Goal: Information Seeking & Learning: Learn about a topic

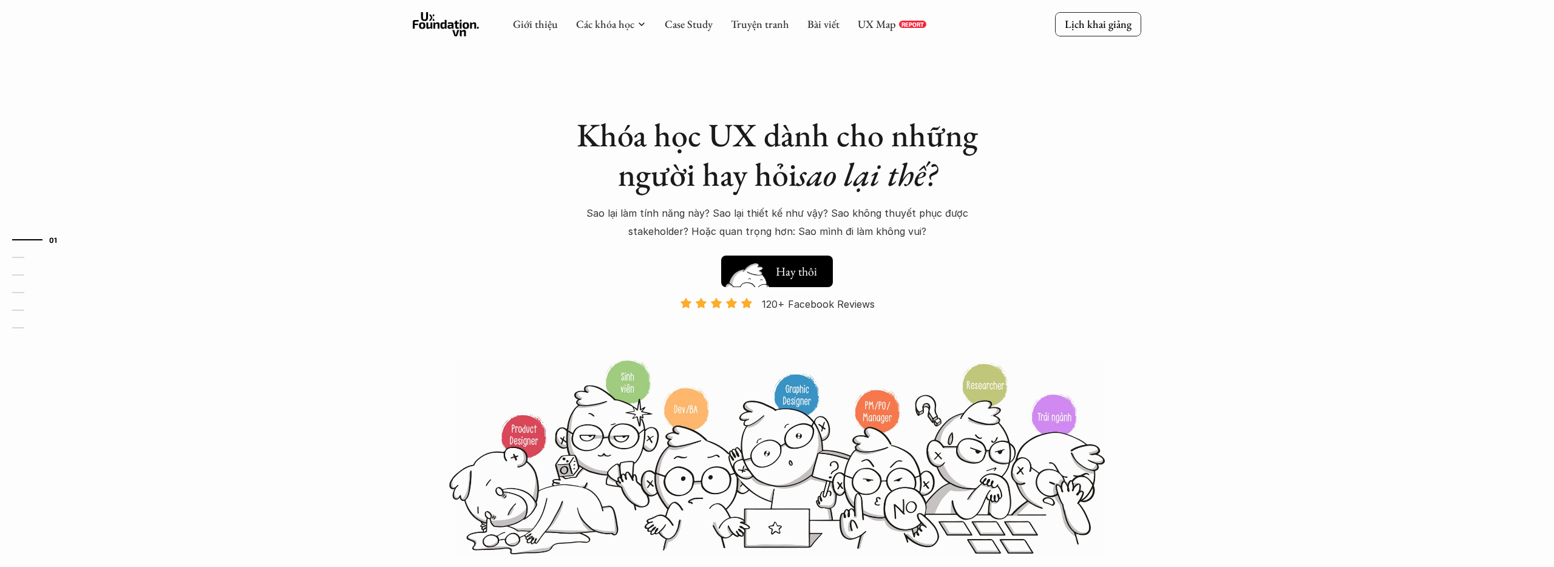
click at [777, 271] on img at bounding box center [747, 290] width 65 height 55
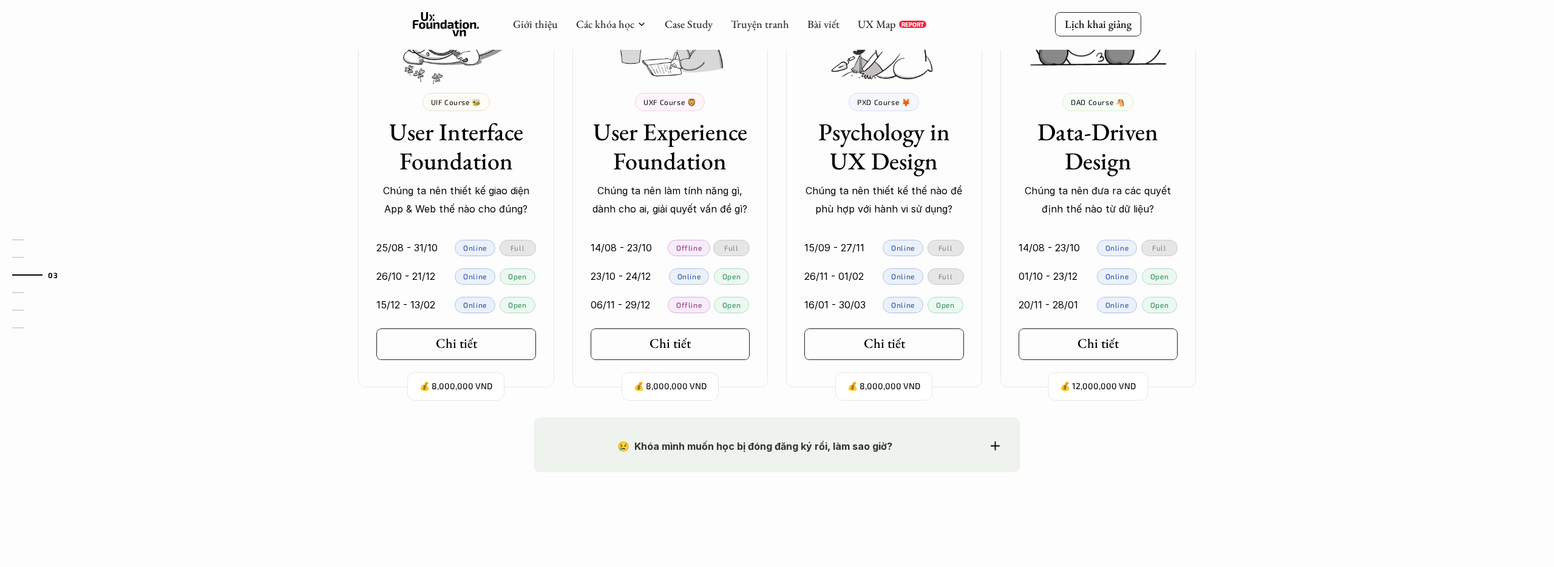
scroll to position [1170, 0]
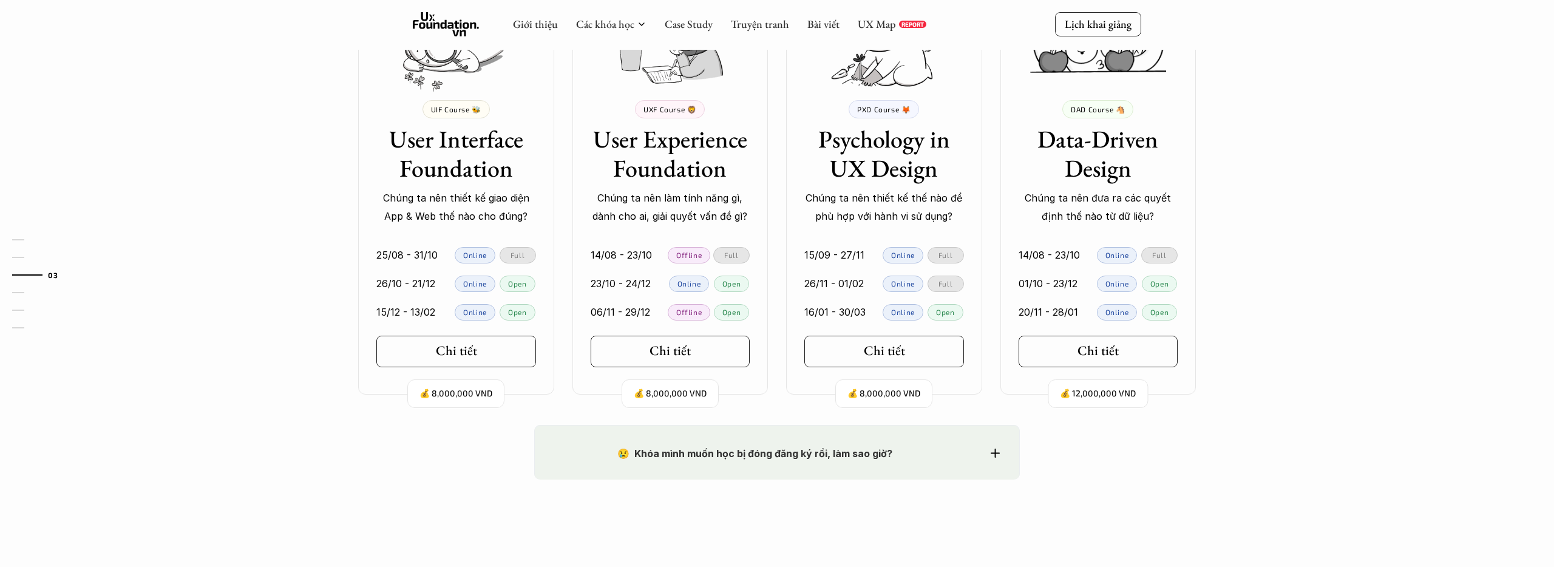
click at [1001, 454] on div "😢 Khóa mình muốn học bị đóng đăng ký rồi, làm sao giờ? Chào bạn, Bọn mình rất t…" at bounding box center [777, 452] width 486 height 55
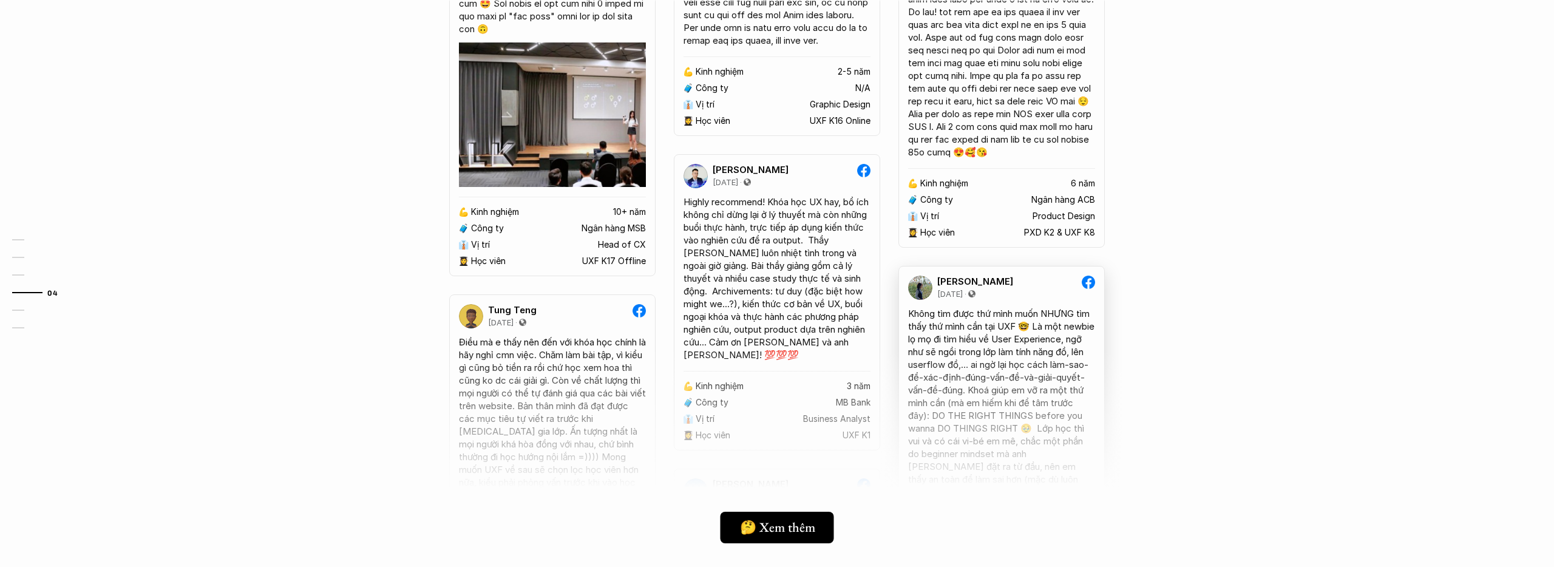
scroll to position [2816, 0]
click at [789, 526] on h5 "🤔 Xem thêm" at bounding box center [772, 527] width 75 height 16
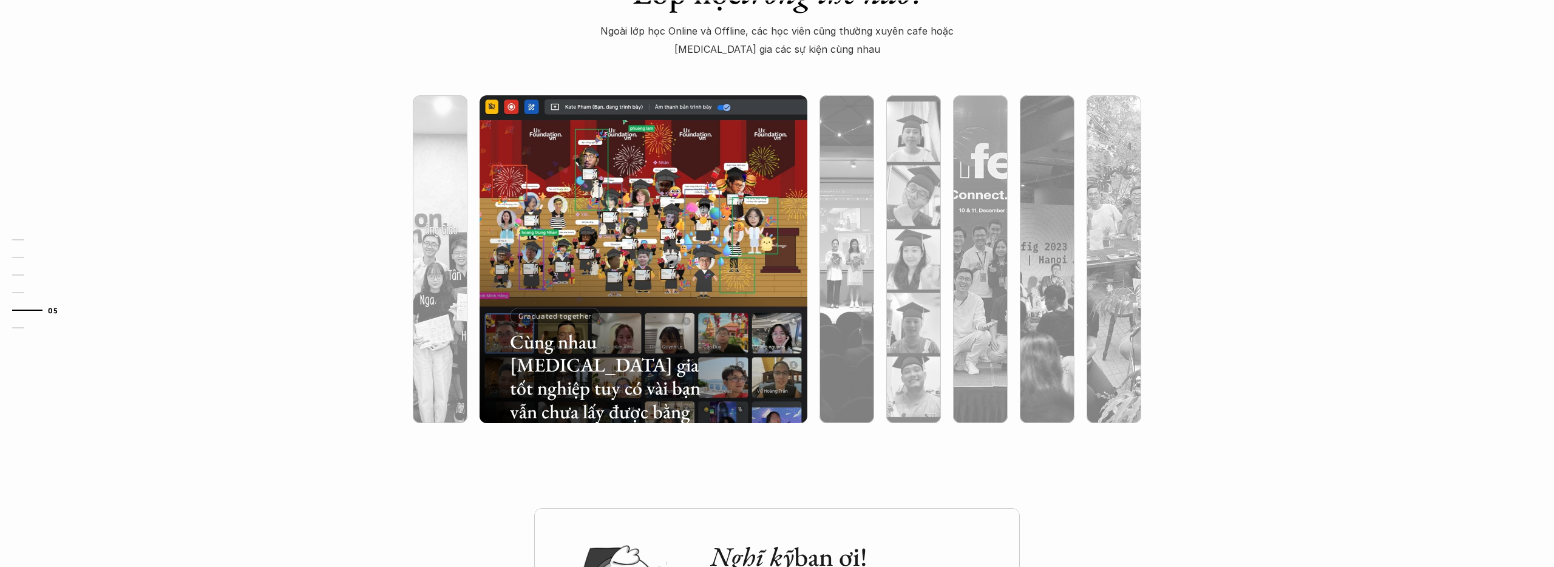
scroll to position [3466, 0]
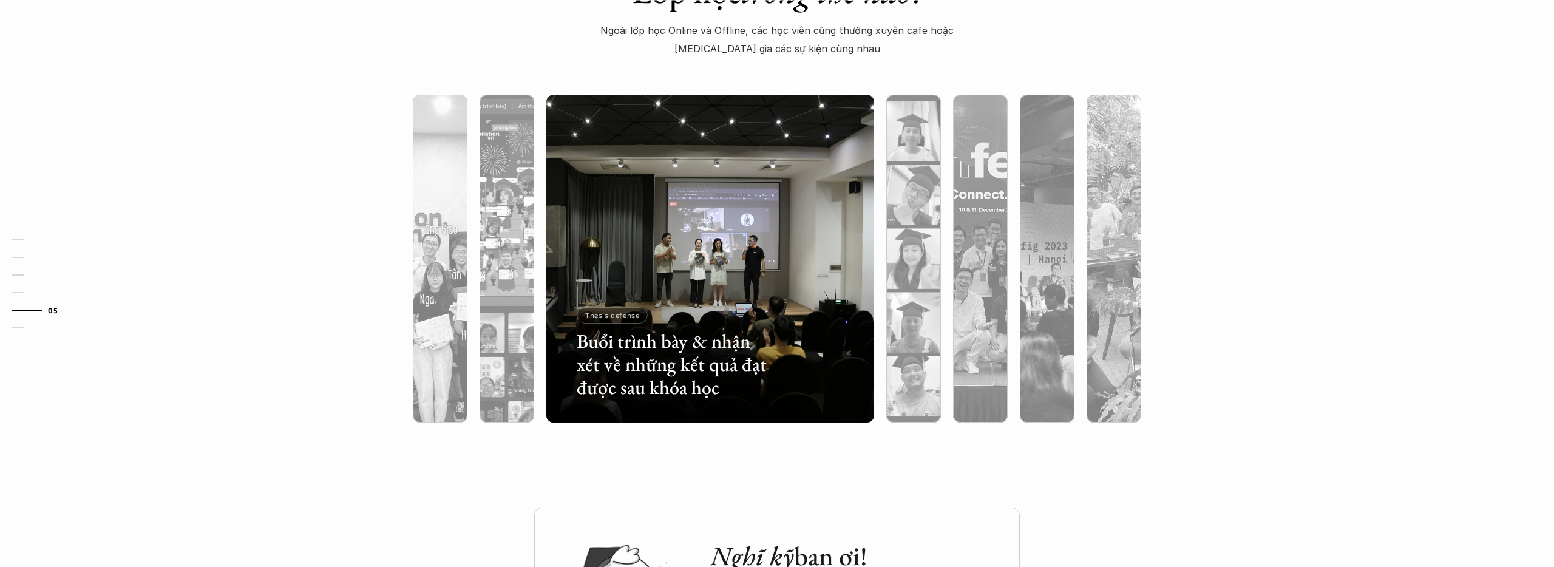
click at [727, 232] on div at bounding box center [710, 324] width 328 height 198
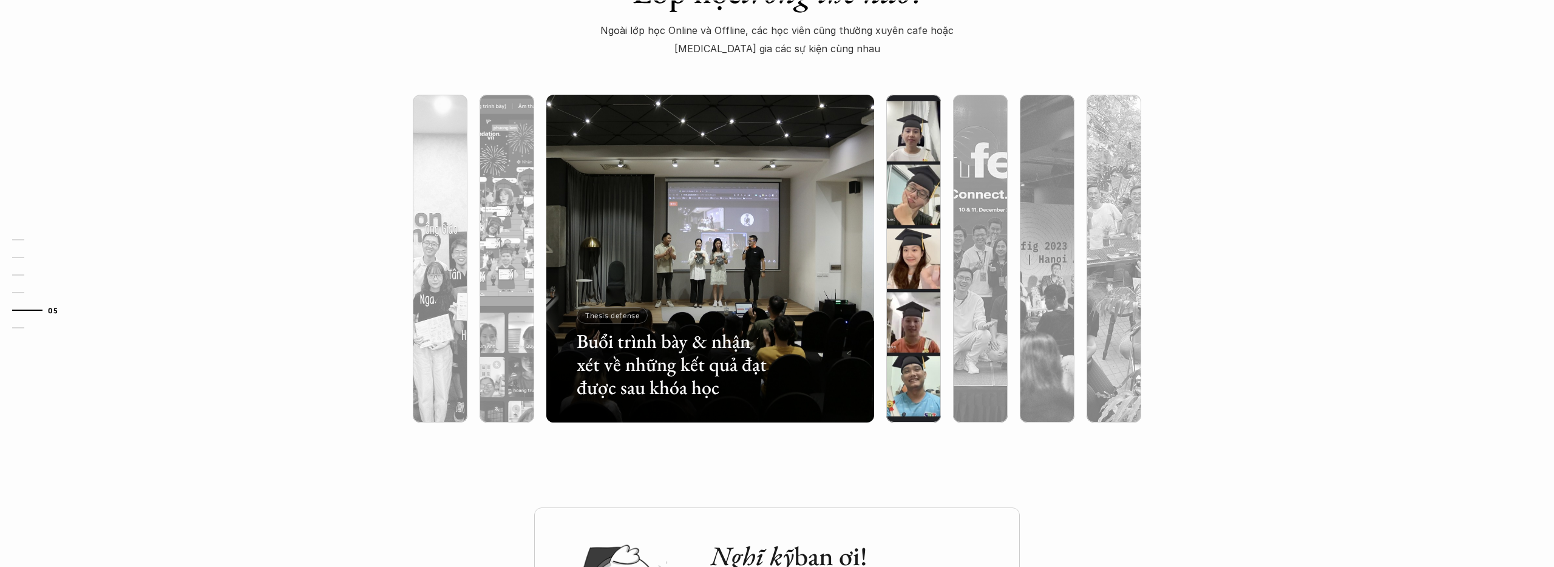
click at [903, 246] on div at bounding box center [913, 324] width 55 height 198
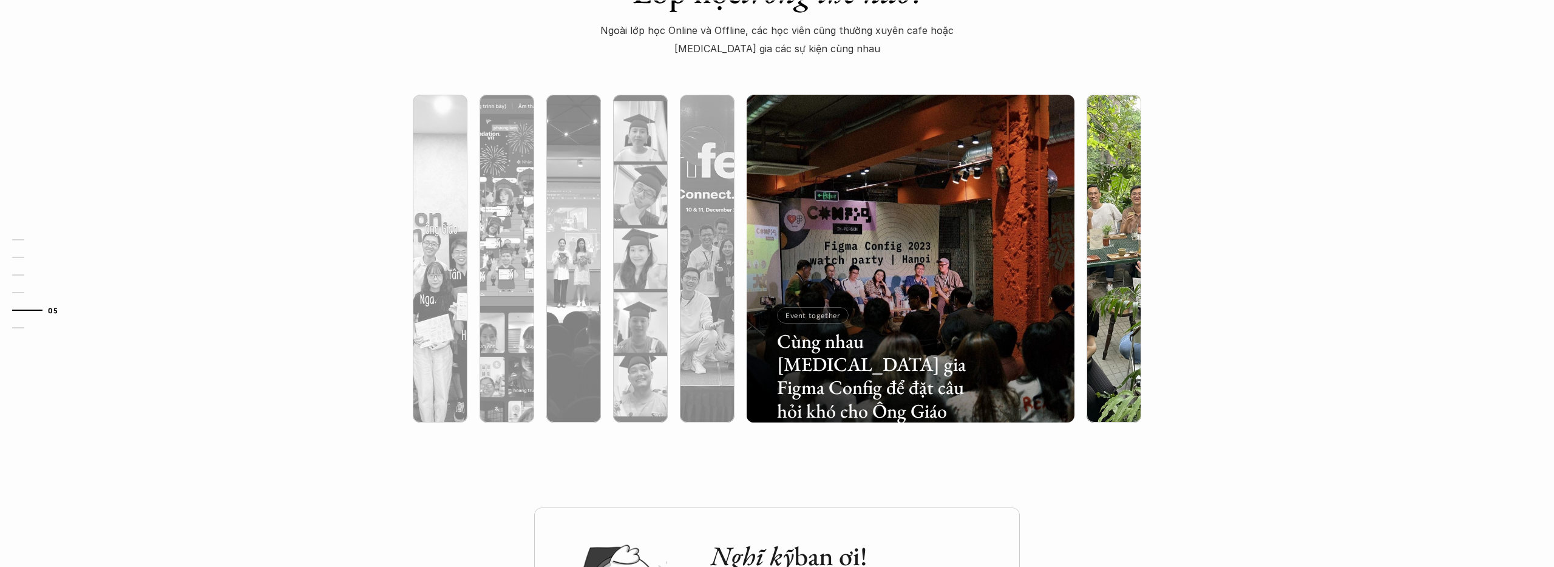
click at [1103, 264] on div at bounding box center [1114, 324] width 55 height 198
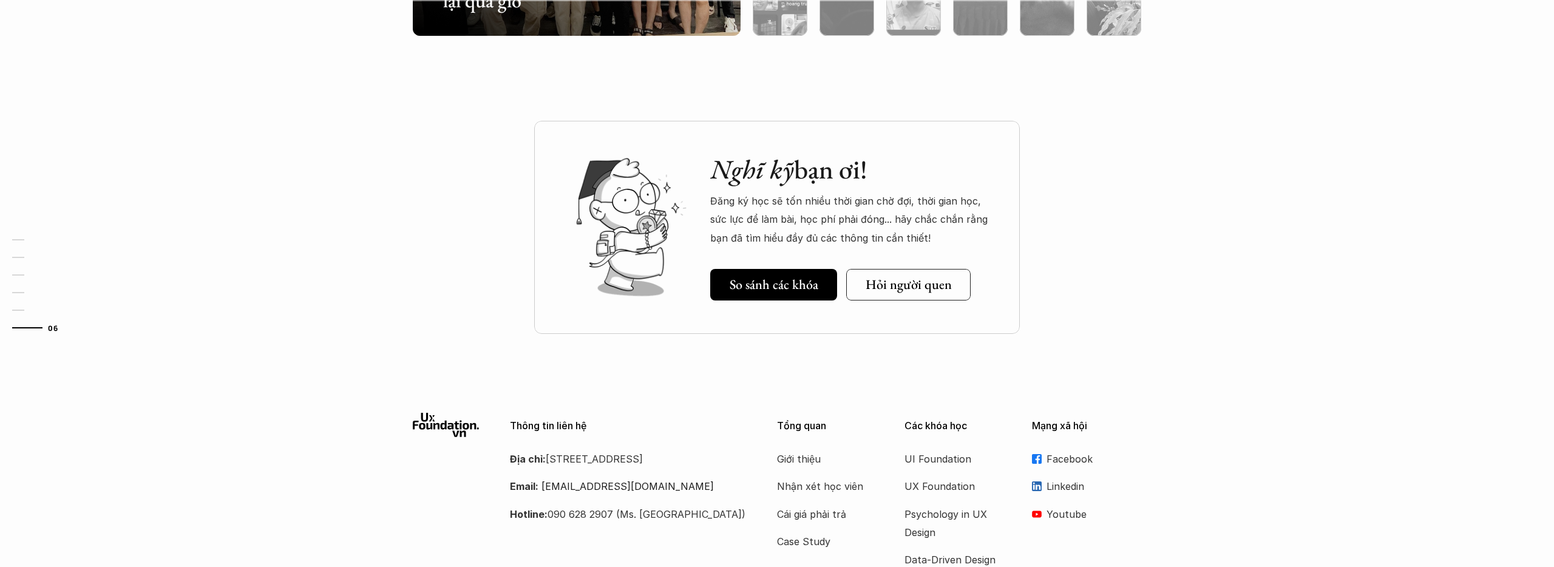
scroll to position [3853, 0]
click at [791, 277] on h5 "So sánh các khóa" at bounding box center [774, 284] width 89 height 16
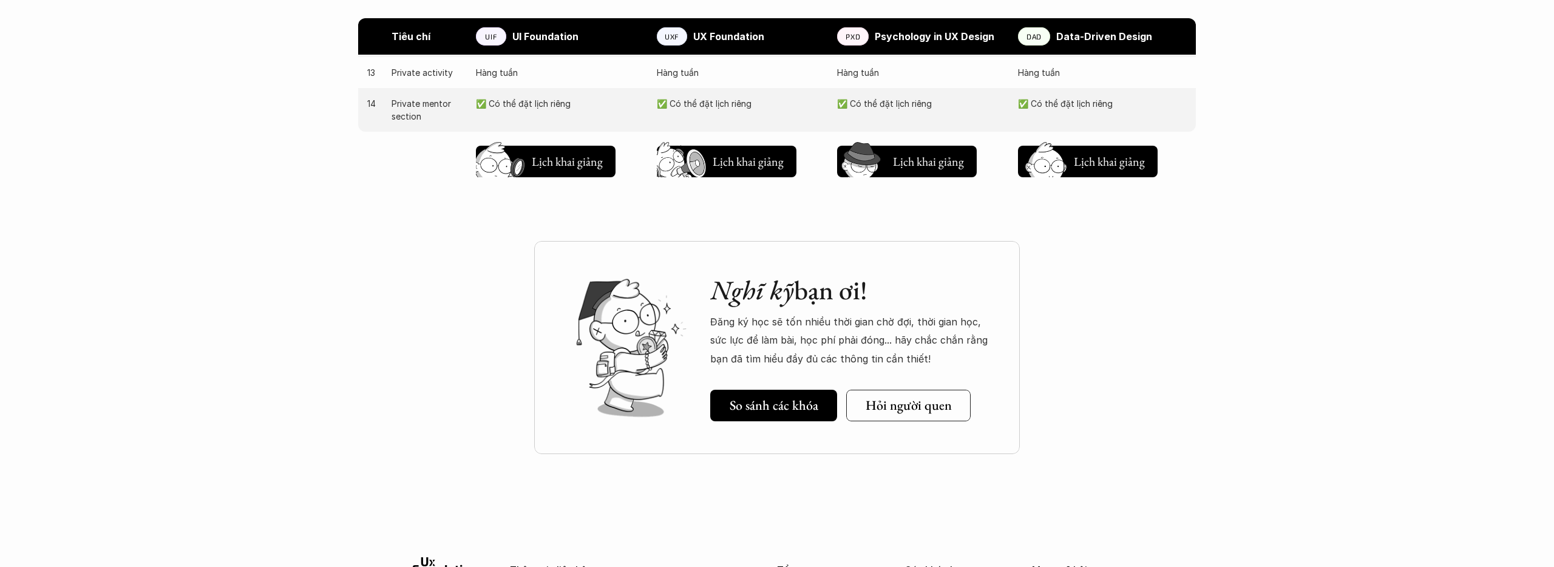
scroll to position [1492, 0]
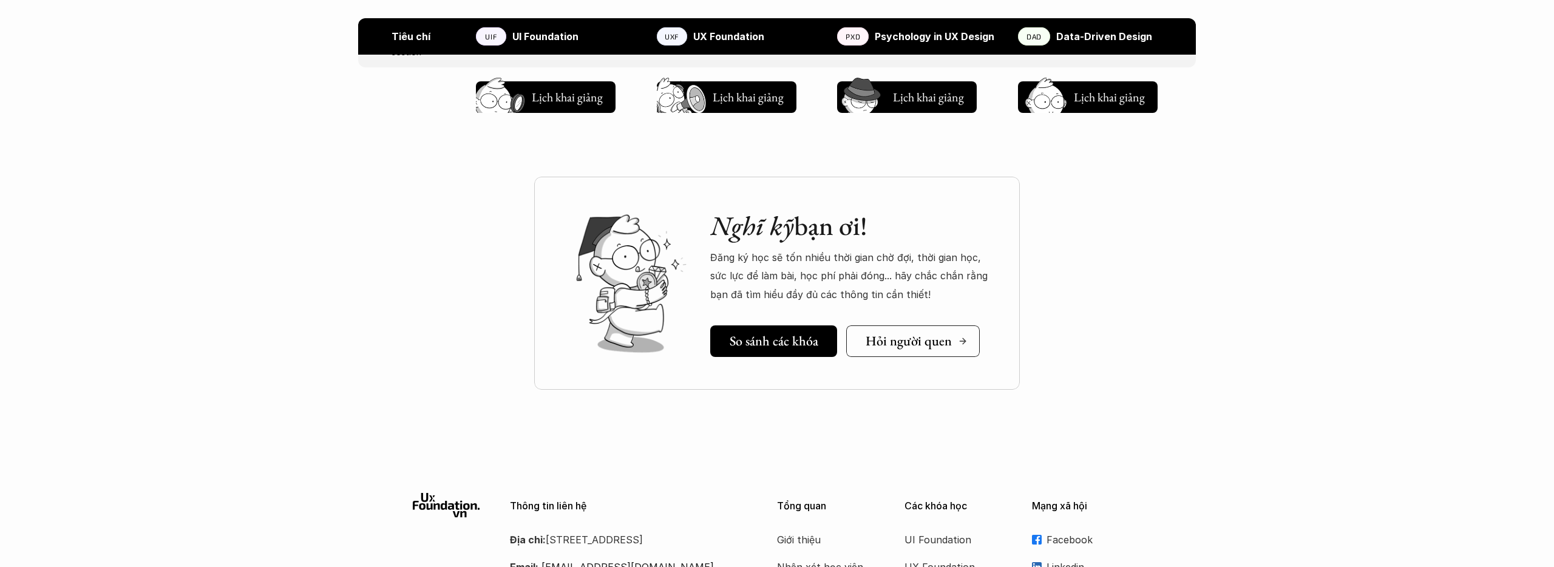
click at [915, 356] on link "Hỏi người quen" at bounding box center [913, 341] width 134 height 32
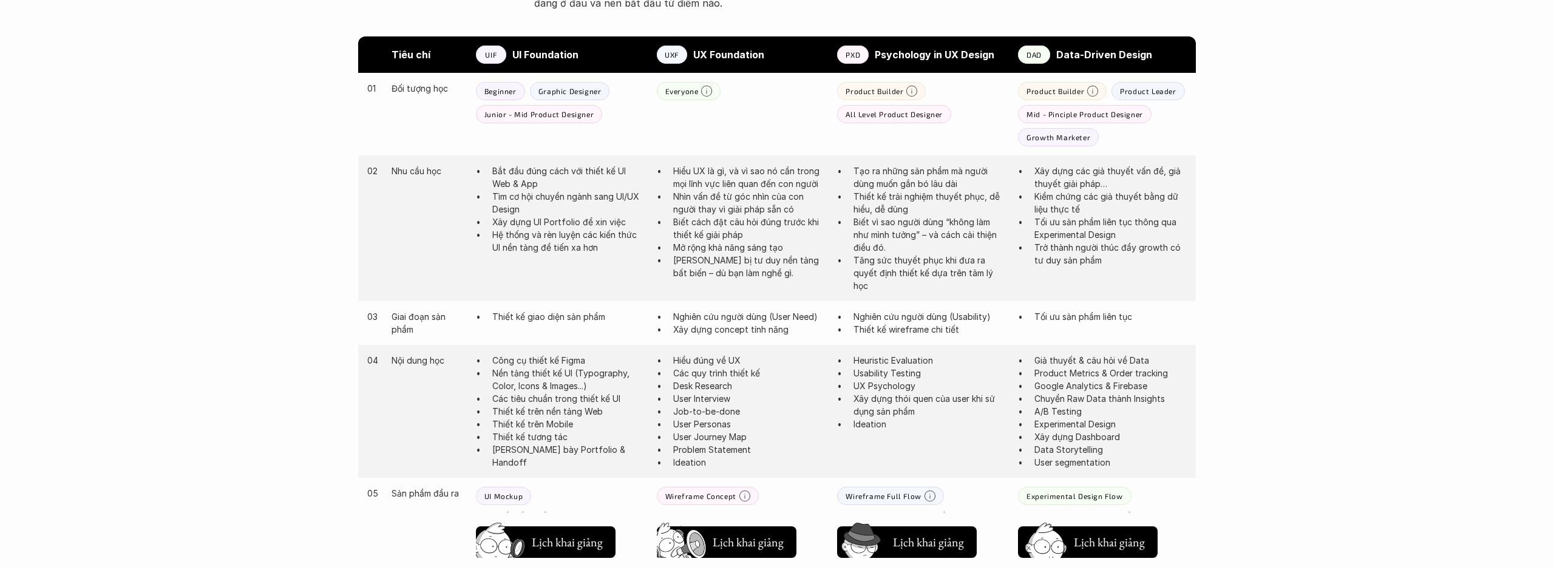
scroll to position [708, 0]
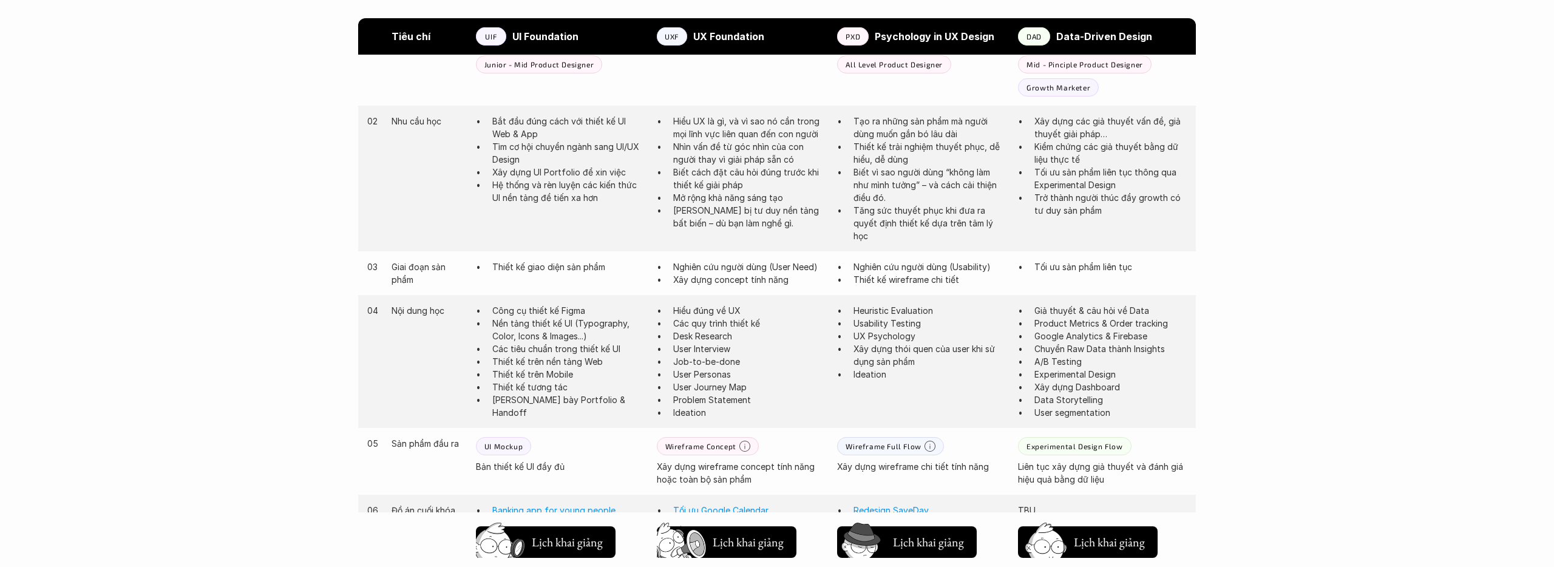
click at [1041, 35] on p "DAD" at bounding box center [1034, 36] width 15 height 9
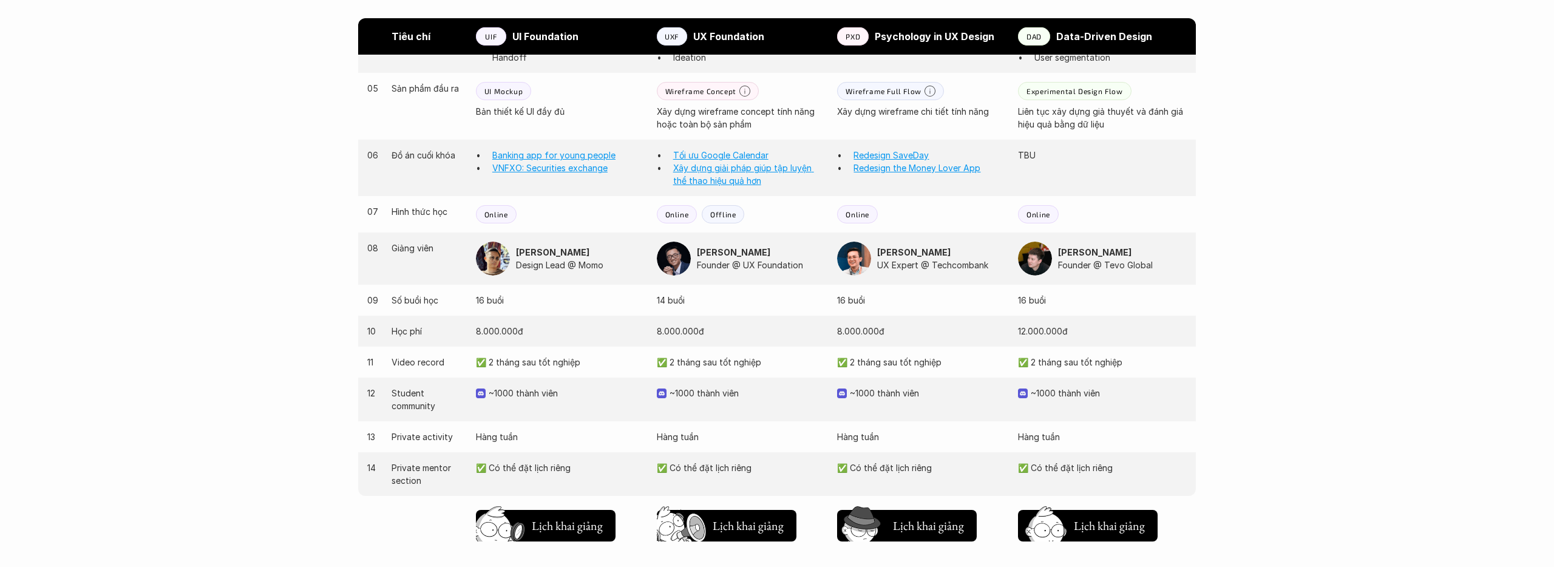
scroll to position [1064, 0]
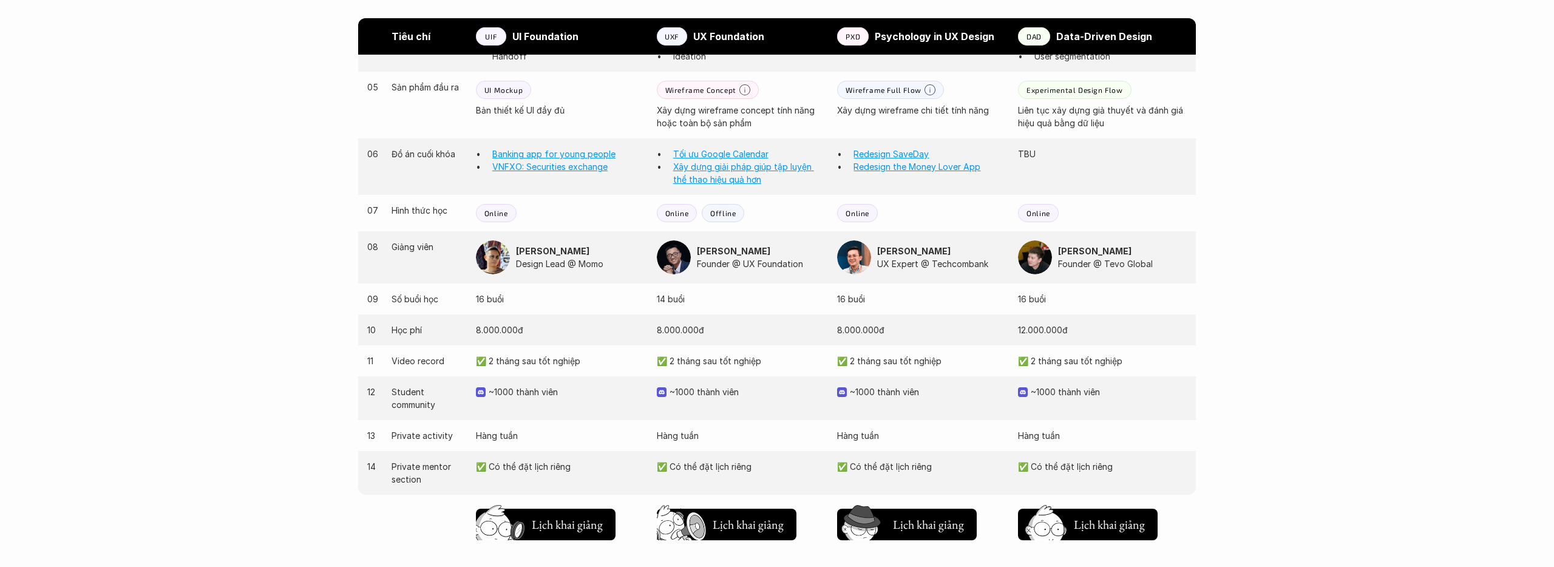
click at [1040, 257] on img at bounding box center [1035, 257] width 34 height 34
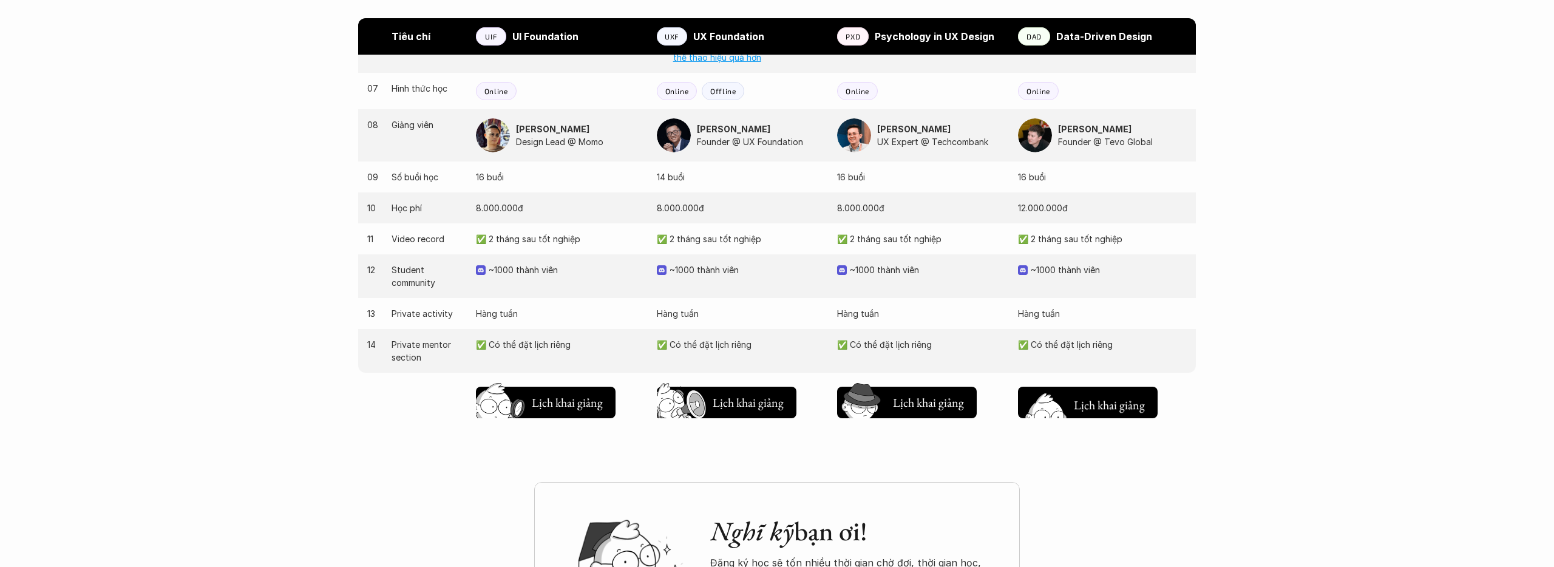
click at [1063, 404] on img at bounding box center [1044, 420] width 65 height 55
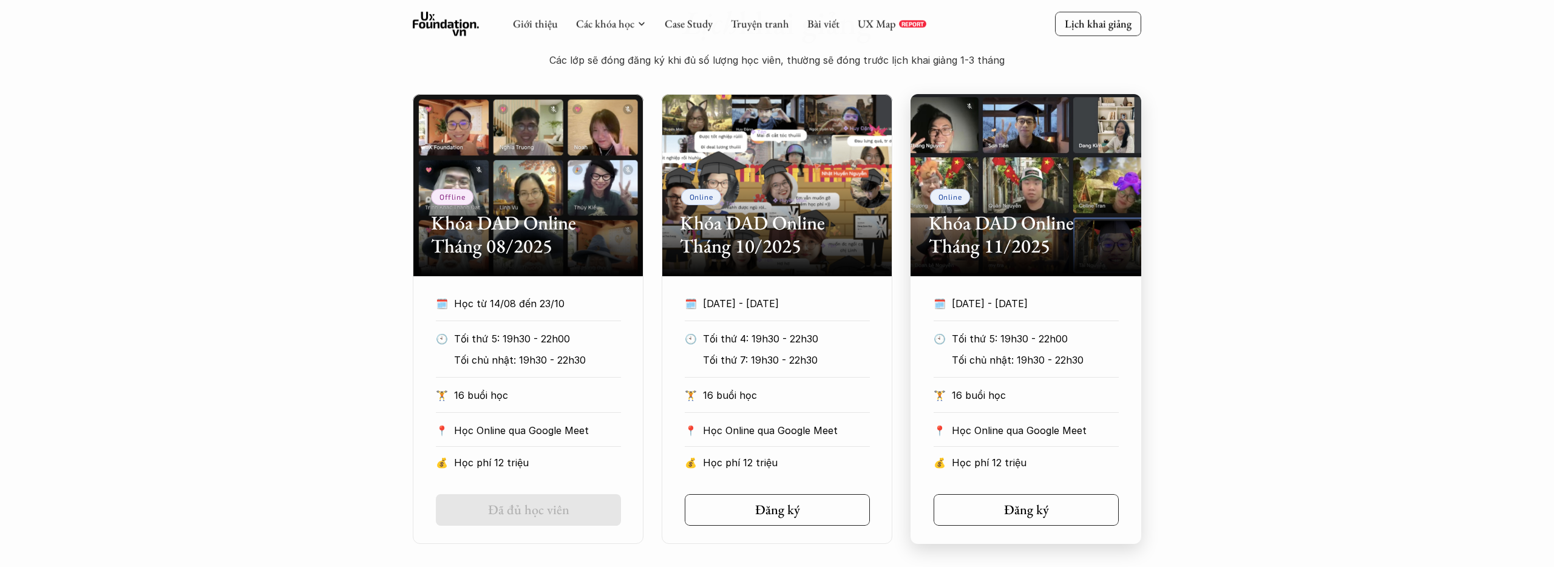
scroll to position [603, 0]
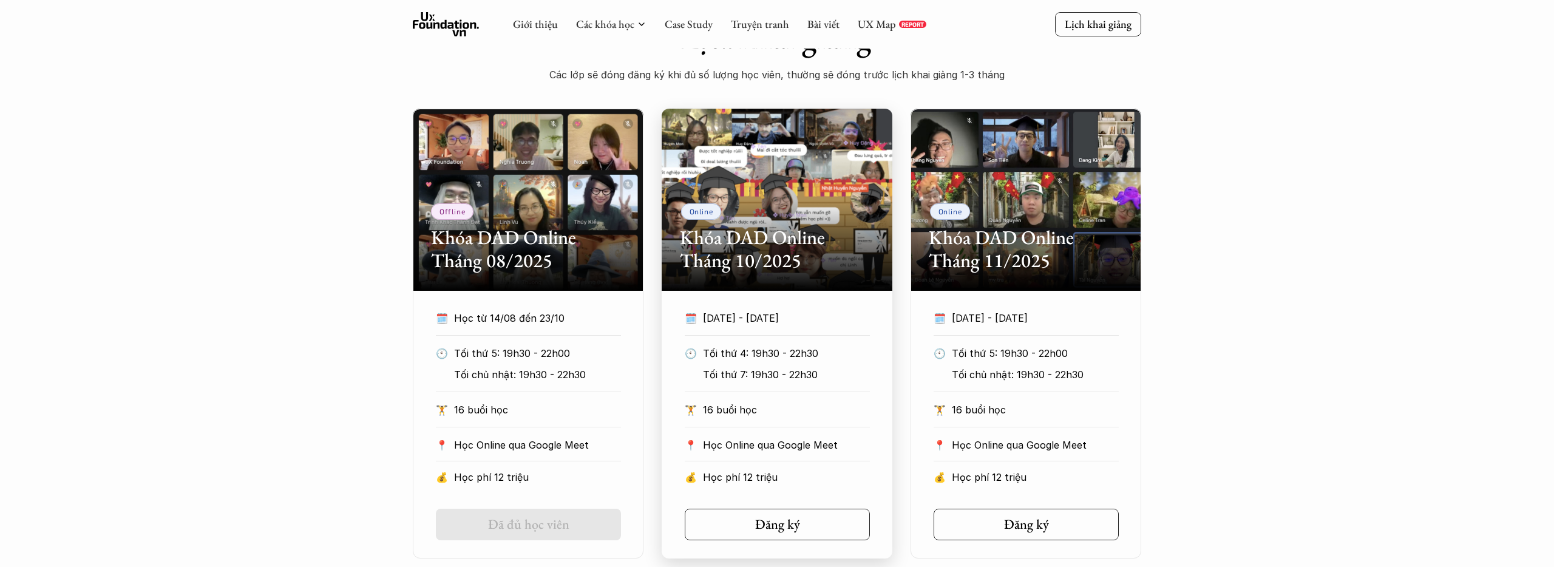
click at [746, 226] on h2 "Khóa DAD Online Tháng 10/2025" at bounding box center [777, 249] width 194 height 47
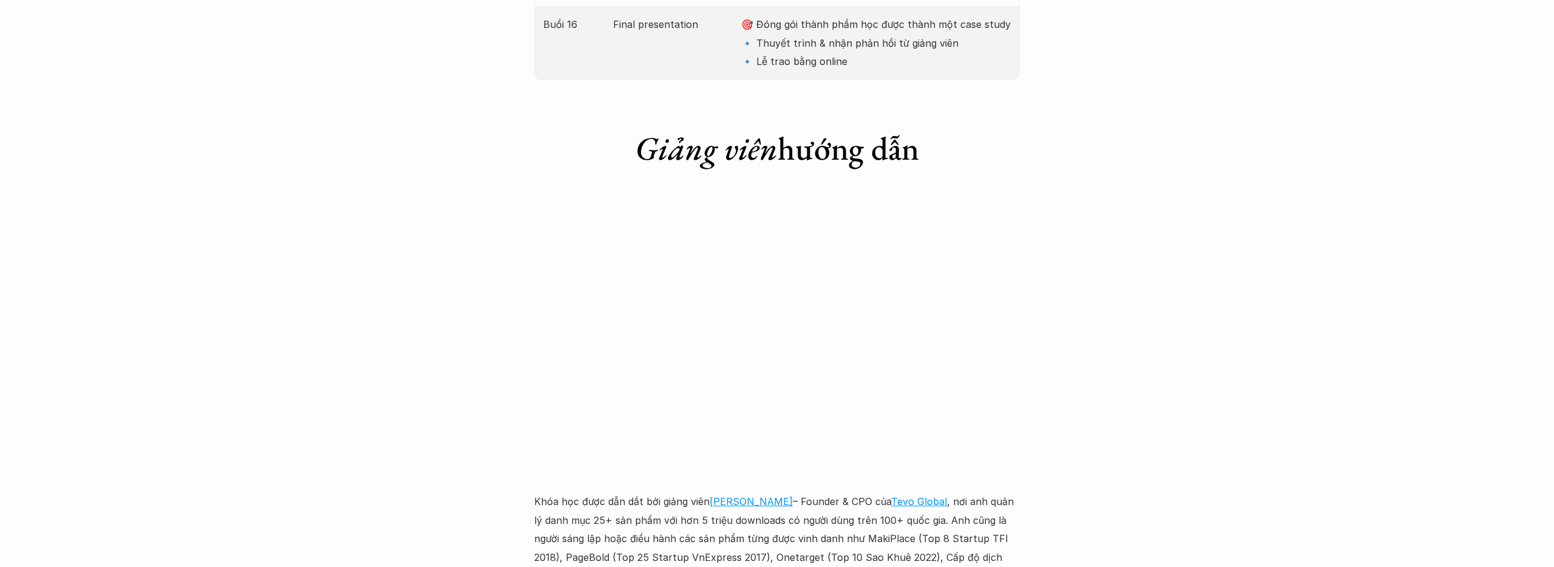
scroll to position [3214, 0]
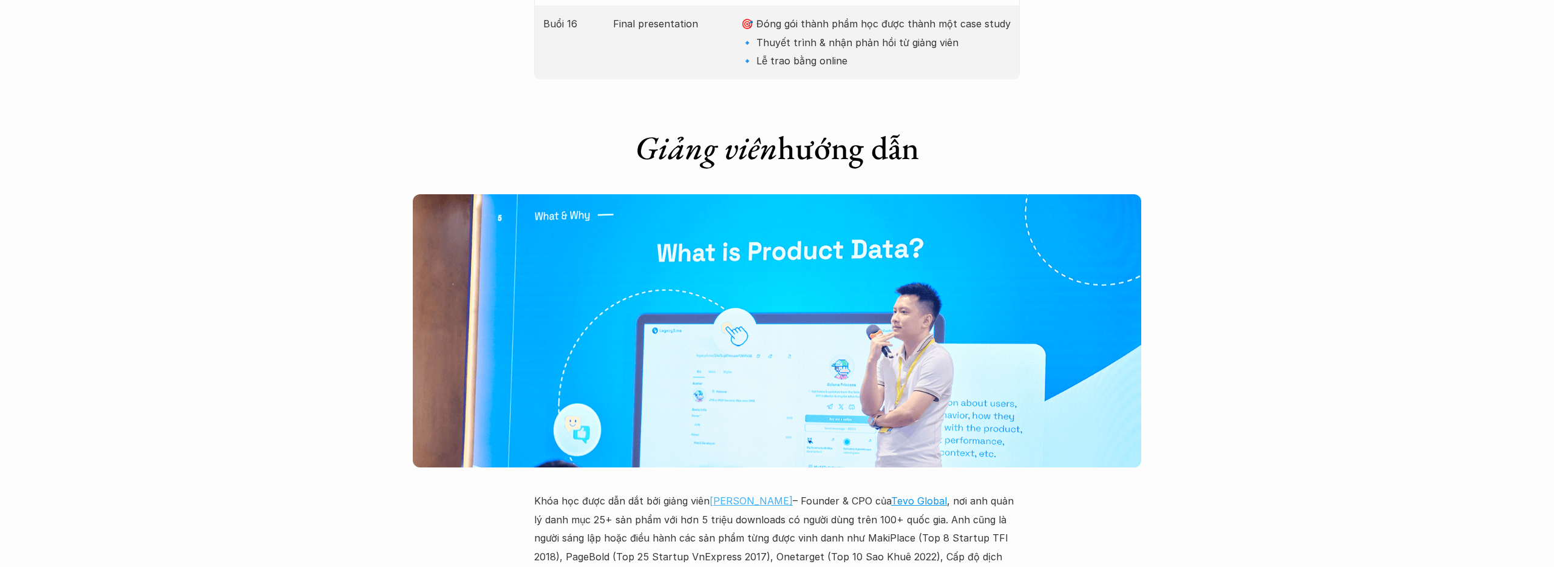
click at [747, 495] on link "[PERSON_NAME]" at bounding box center [751, 501] width 83 height 12
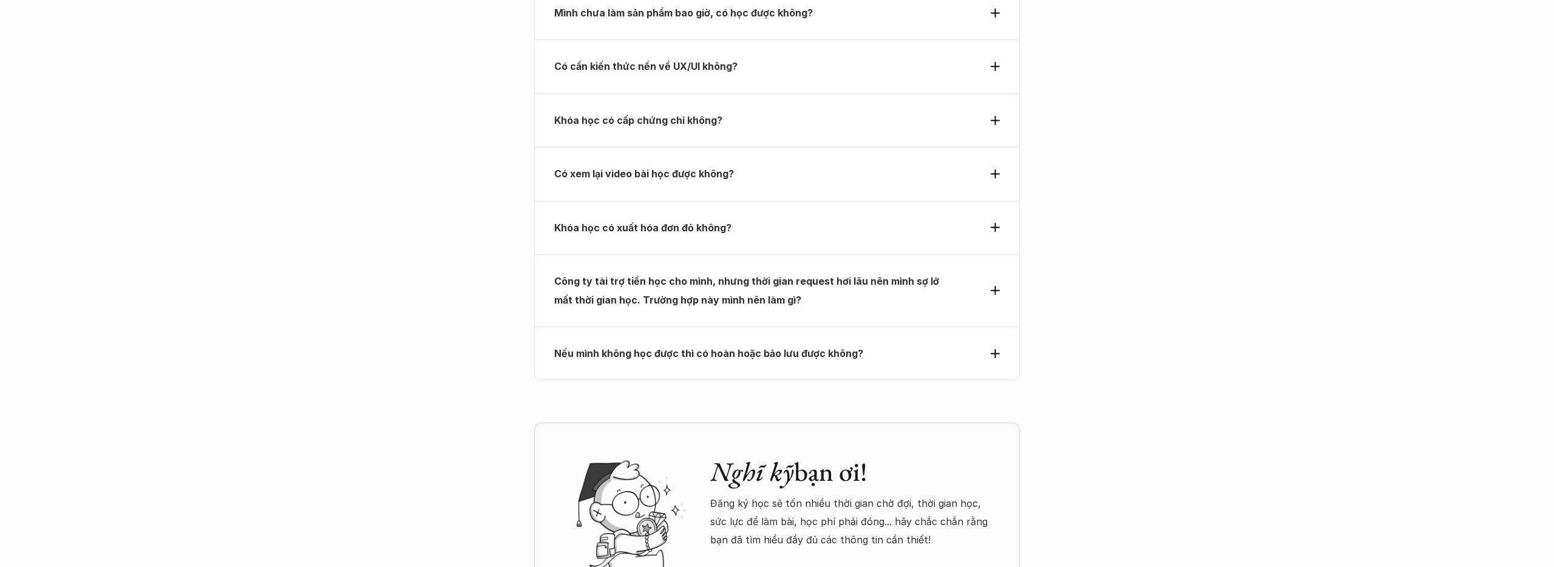
scroll to position [4578, 0]
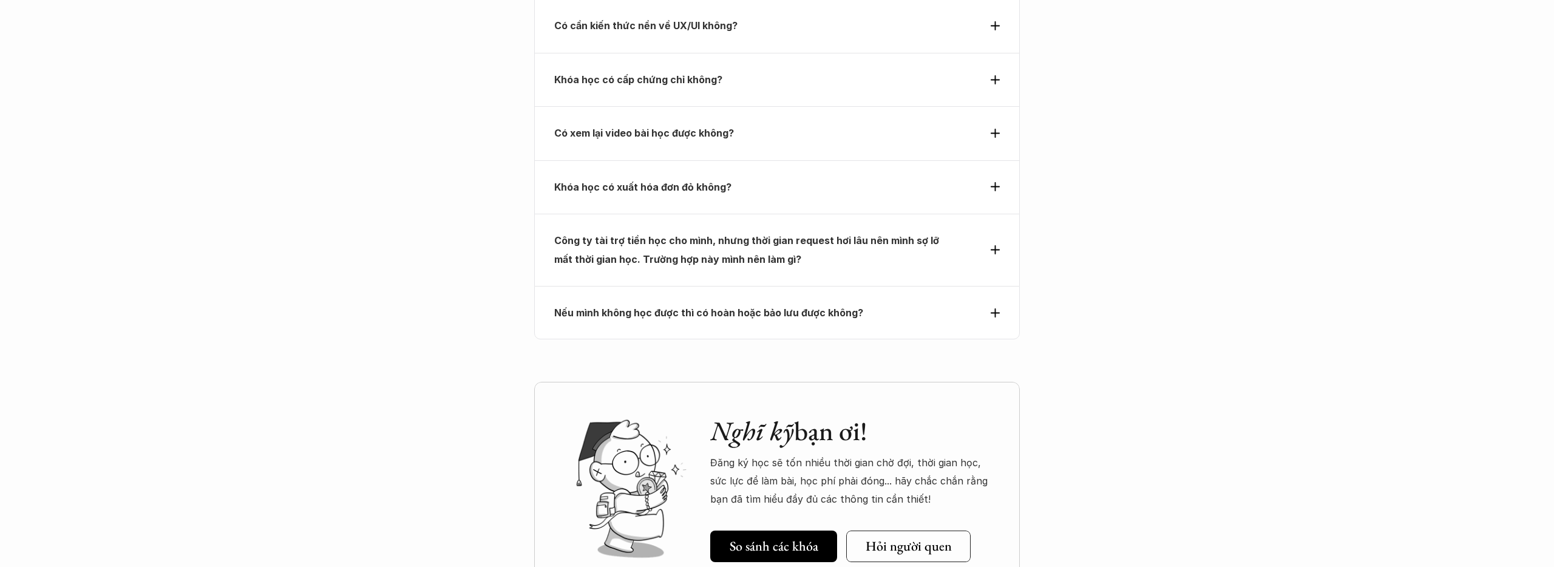
click at [964, 286] on div "Nếu mình không học được thì có hoàn hoặc bảo lưu được không?" at bounding box center [777, 312] width 486 height 53
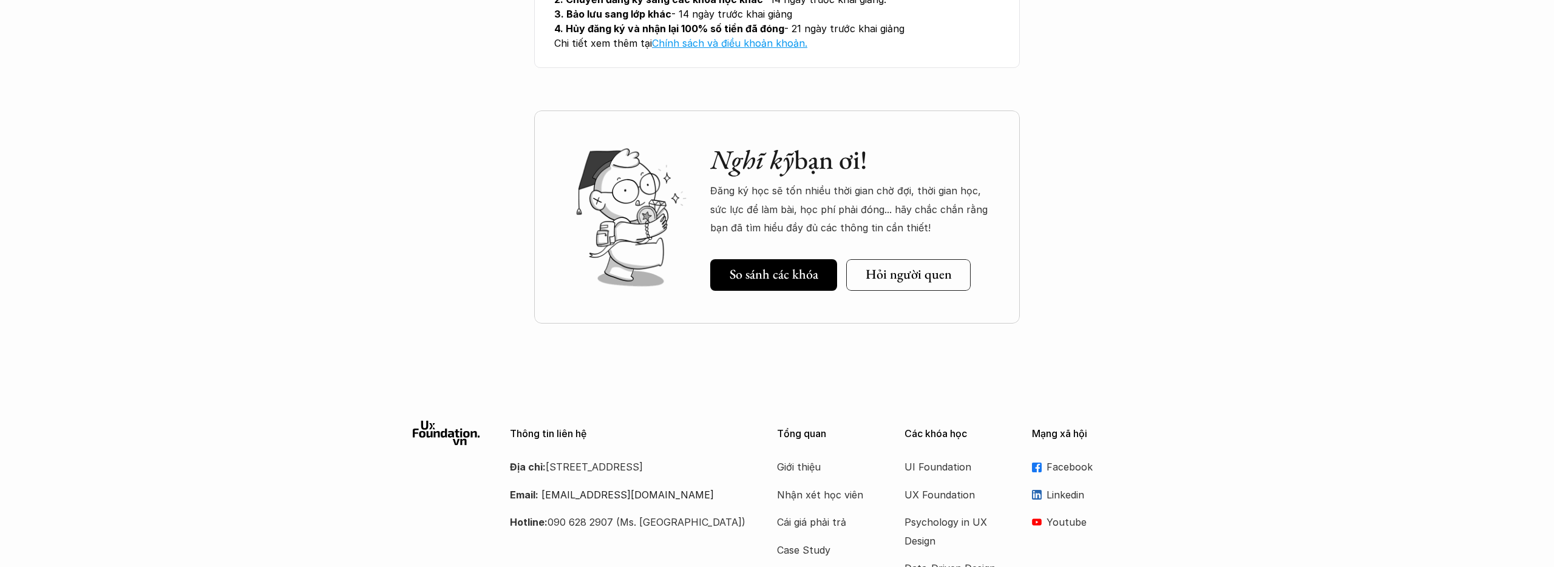
scroll to position [4885, 0]
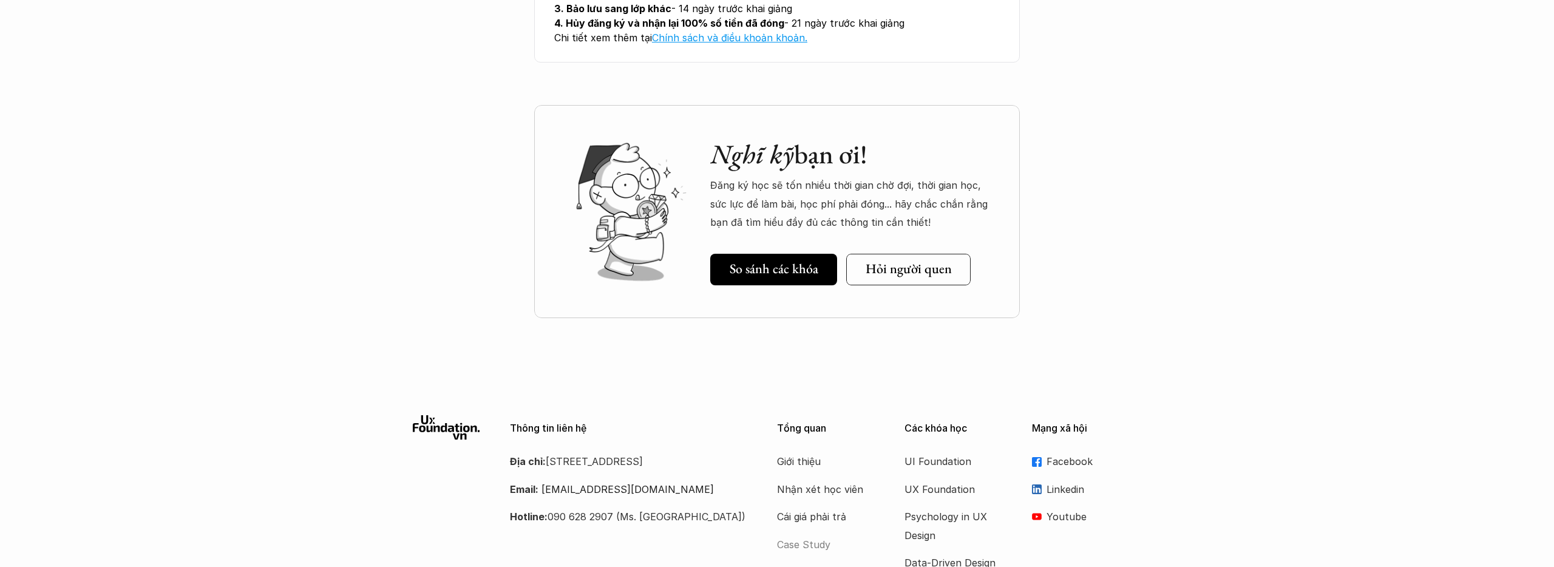
click at [811, 536] on p "Case Study" at bounding box center [825, 545] width 97 height 18
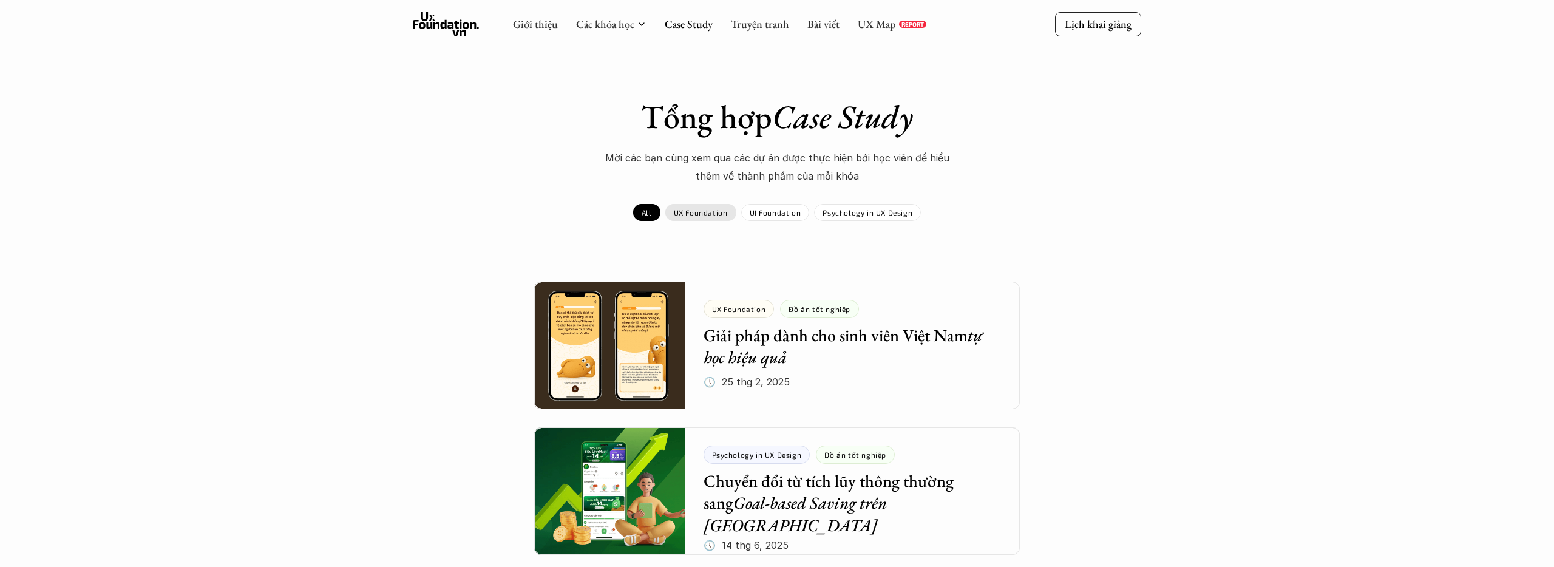
click at [723, 213] on p "UX Foundation" at bounding box center [701, 212] width 54 height 9
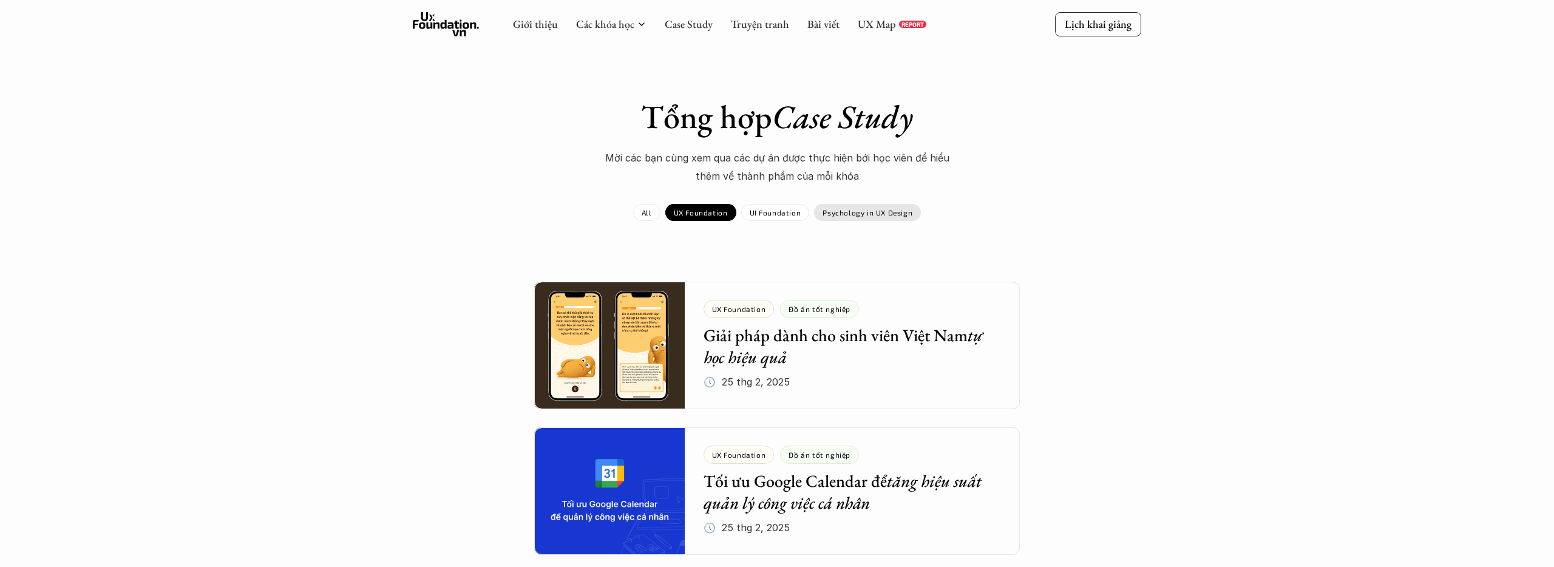
click at [851, 213] on p "Psychology in UX Design" at bounding box center [868, 212] width 90 height 9
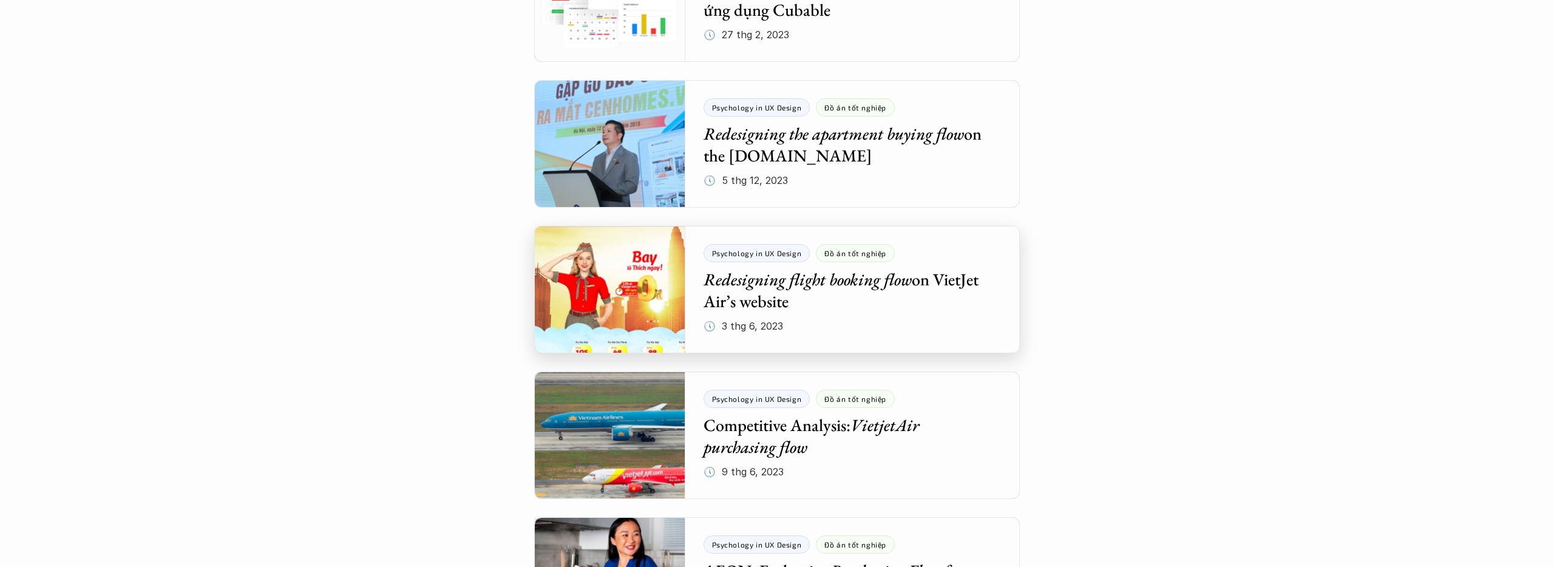
scroll to position [931, 0]
click at [873, 295] on div at bounding box center [777, 289] width 486 height 128
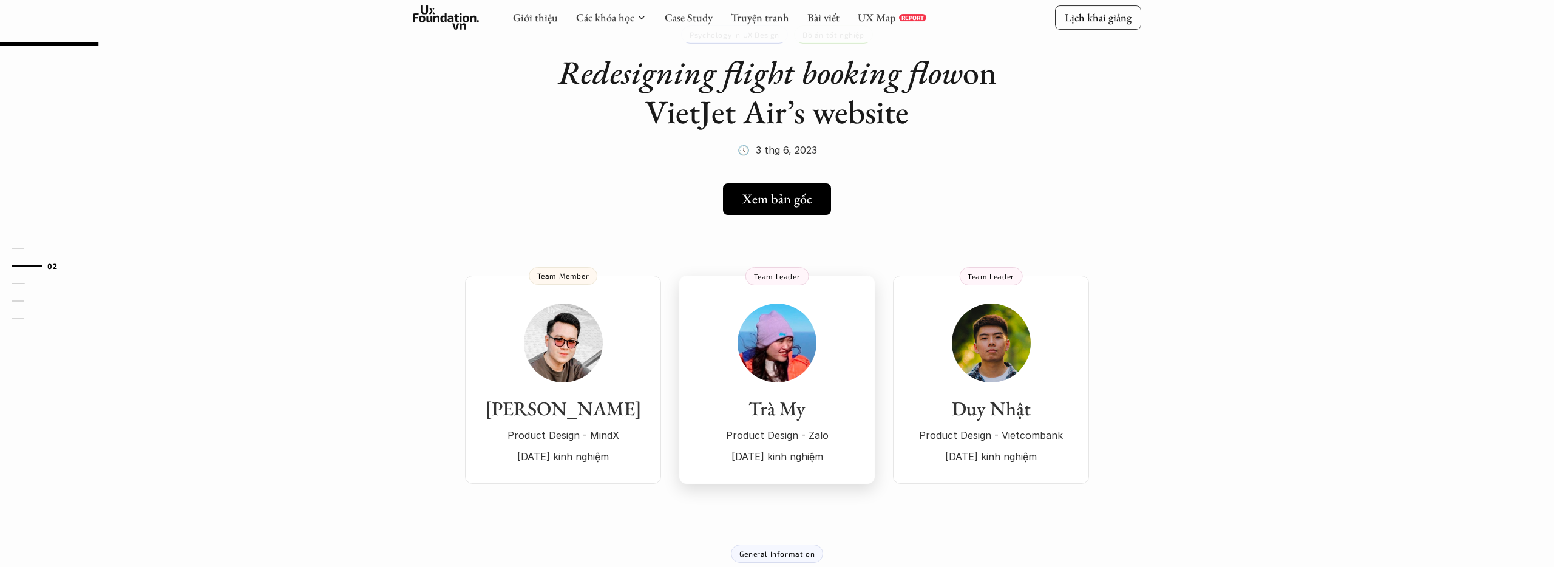
scroll to position [66, 0]
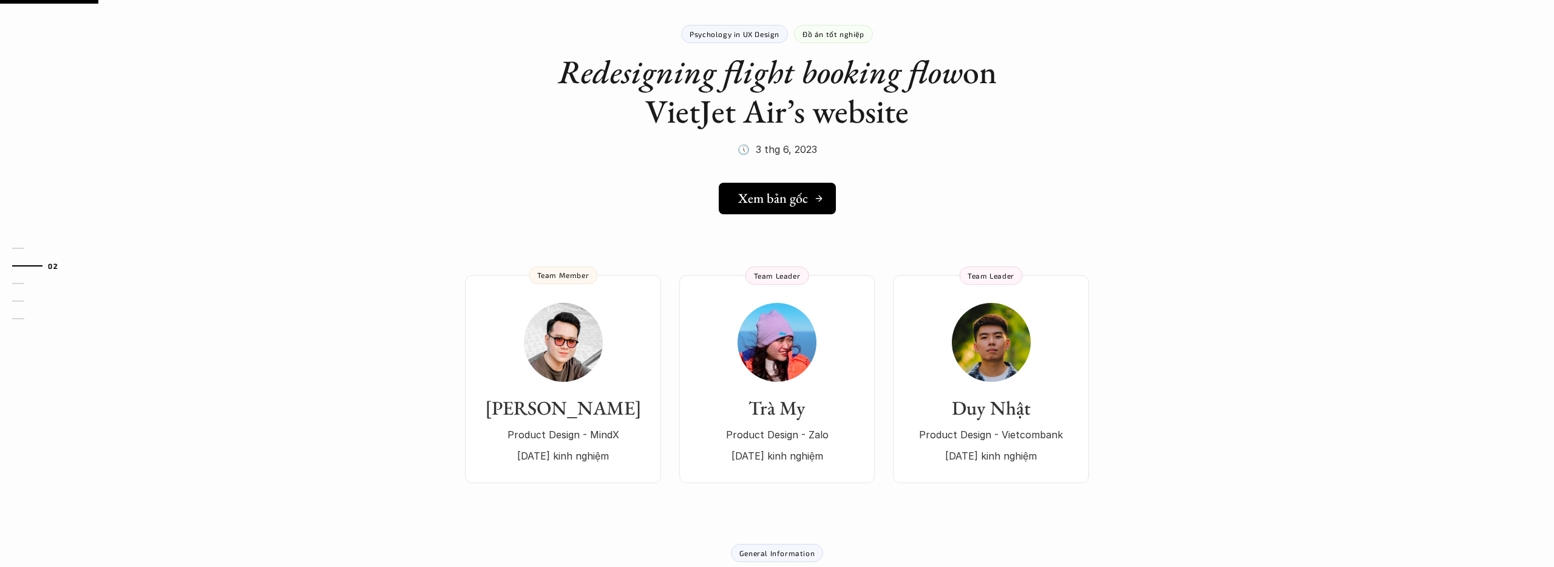
click at [772, 191] on h5 "Xem bản gốc" at bounding box center [773, 199] width 70 height 16
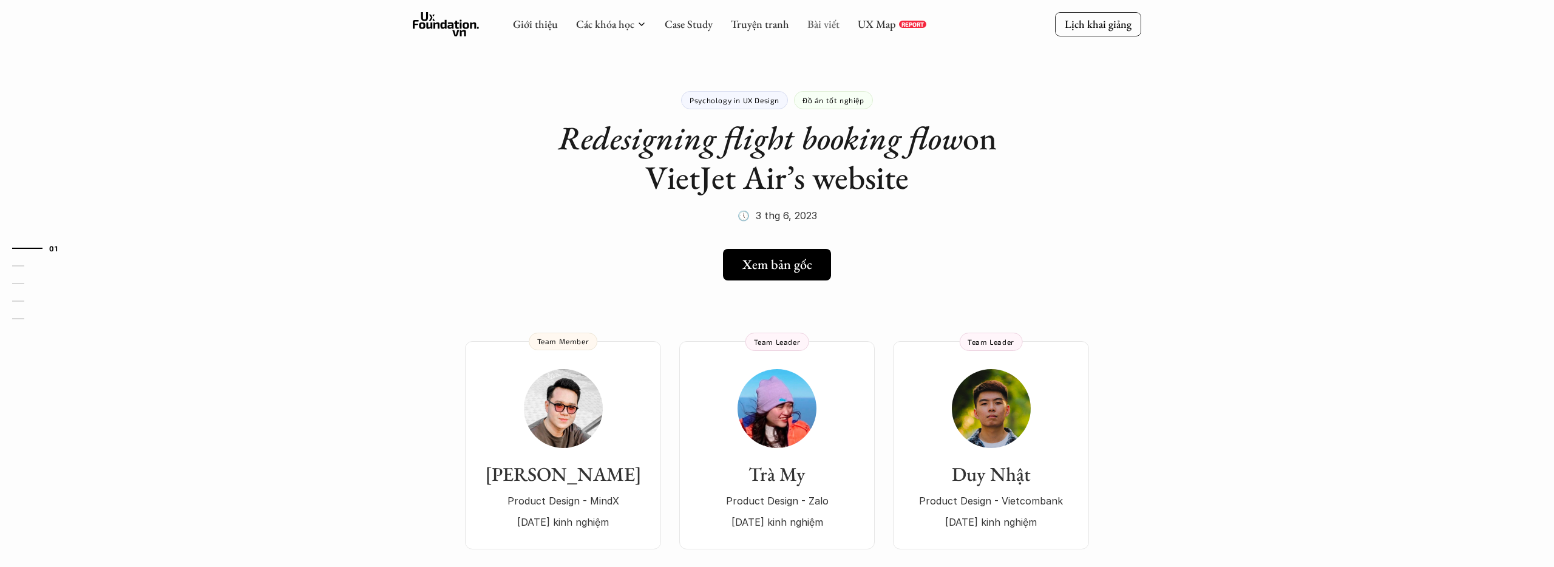
click at [808, 28] on link "Bài viết" at bounding box center [824, 24] width 32 height 14
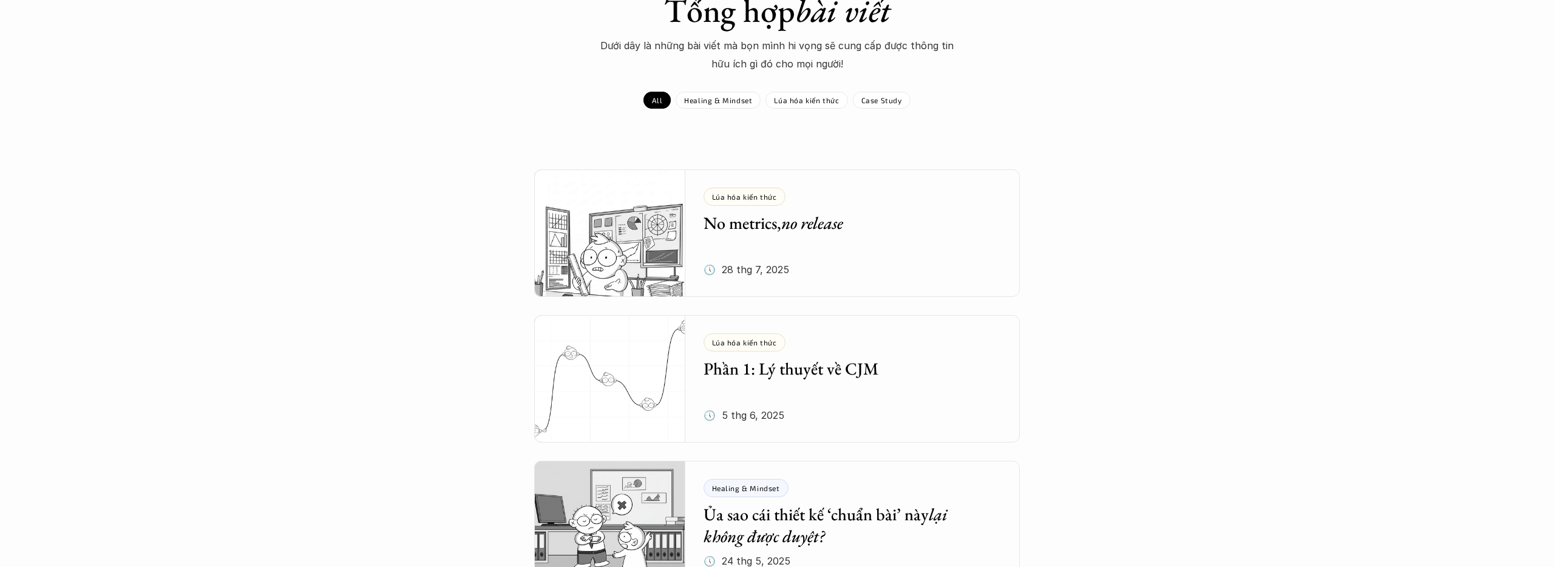
scroll to position [111, 0]
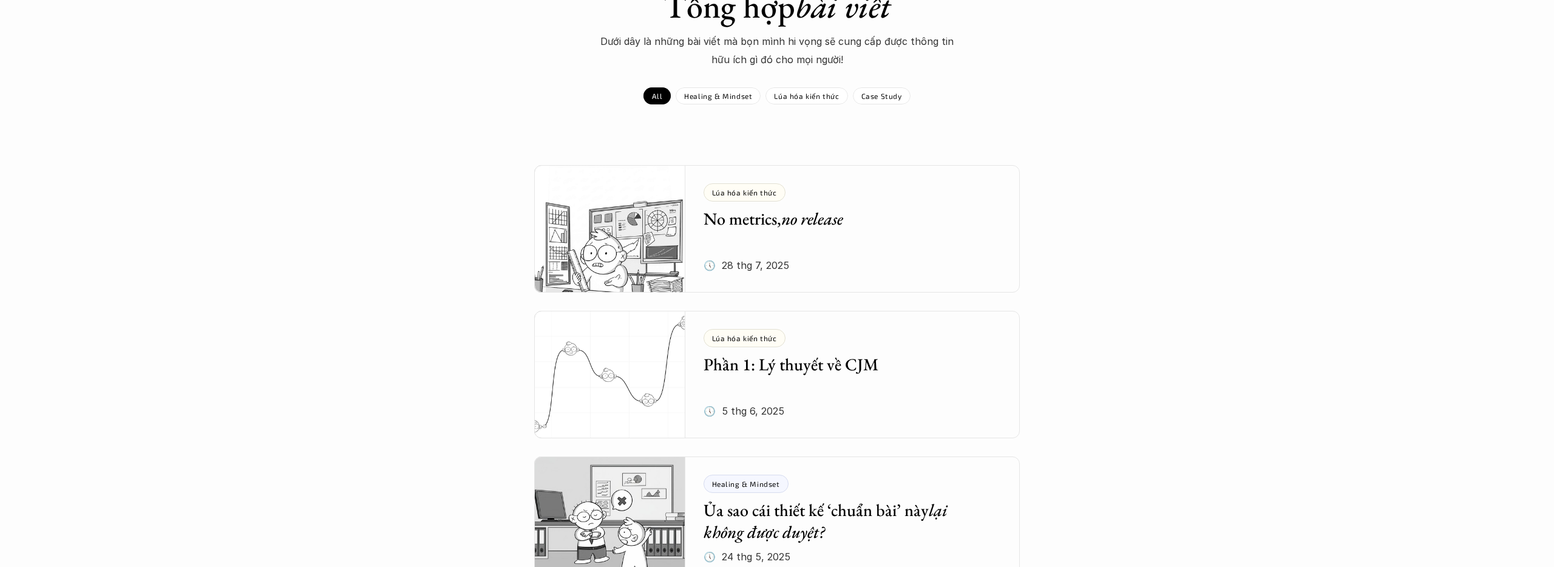
click at [843, 219] on em "no release" at bounding box center [812, 219] width 62 height 22
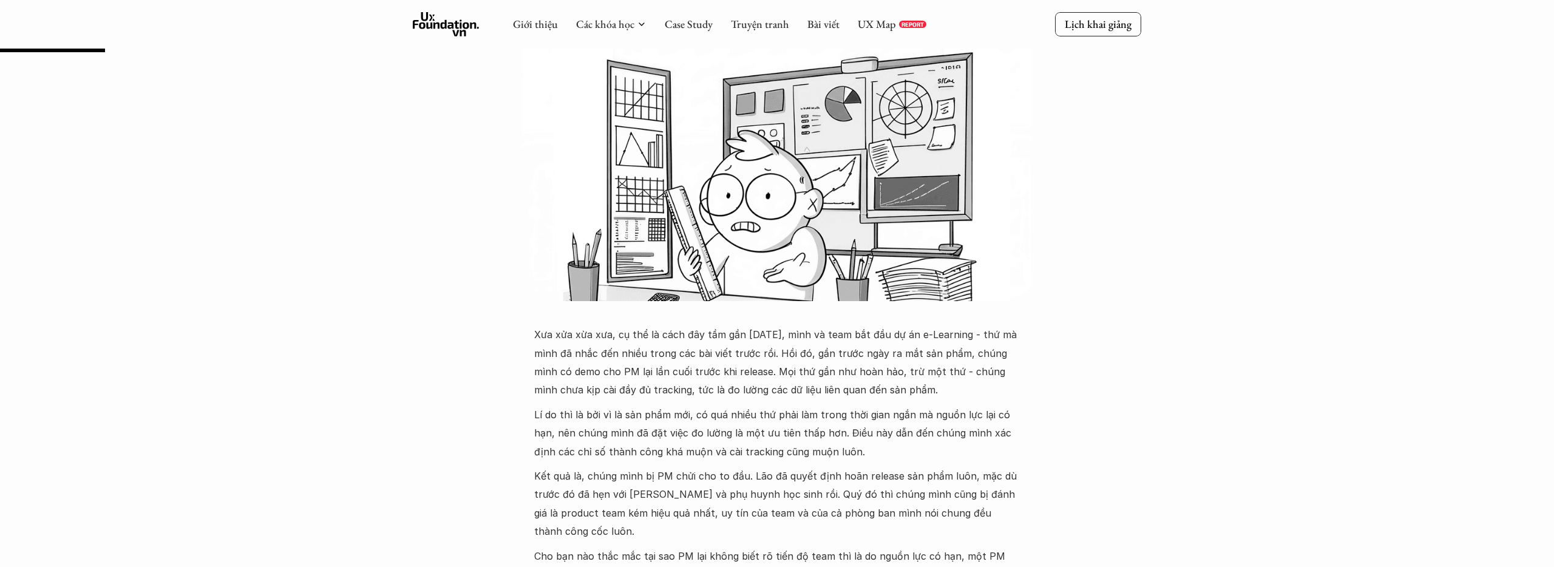
scroll to position [244, 0]
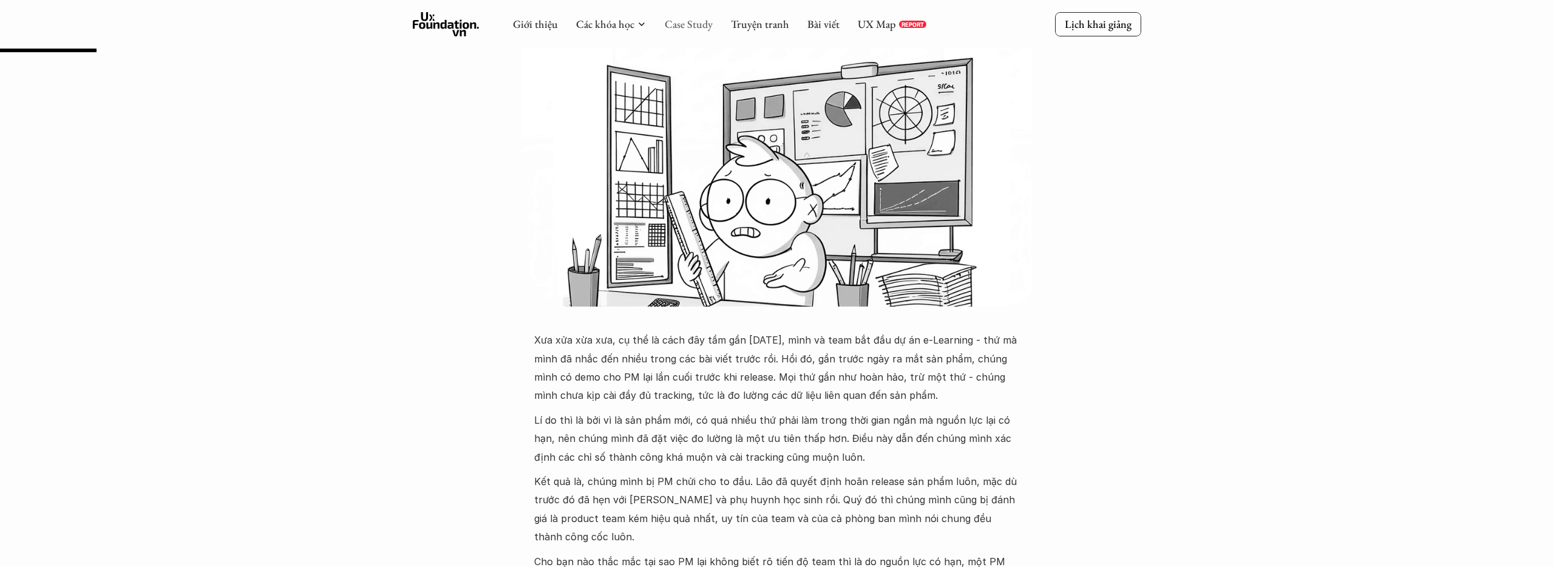
click at [673, 24] on link "Case Study" at bounding box center [689, 24] width 48 height 14
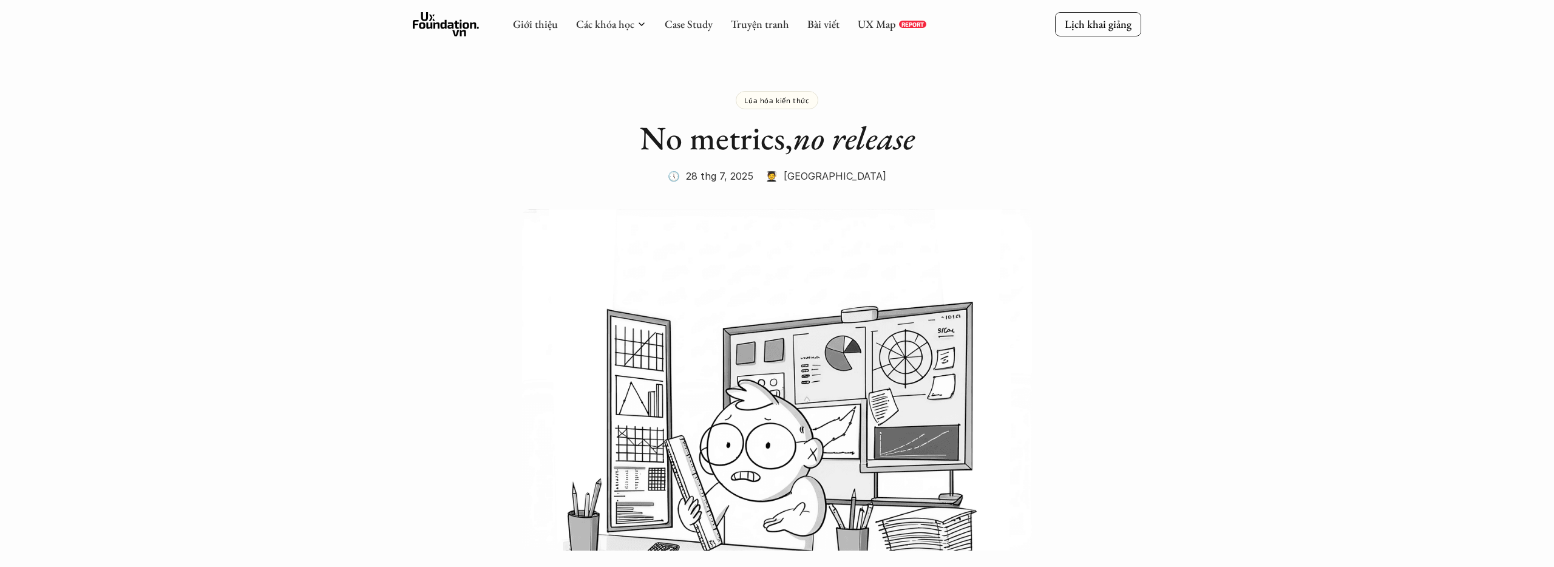
scroll to position [244, 0]
